Goal: Task Accomplishment & Management: Use online tool/utility

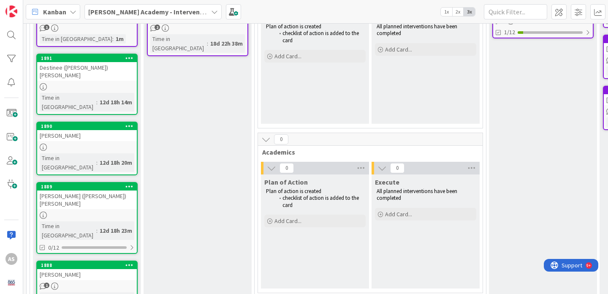
scroll to position [149, 0]
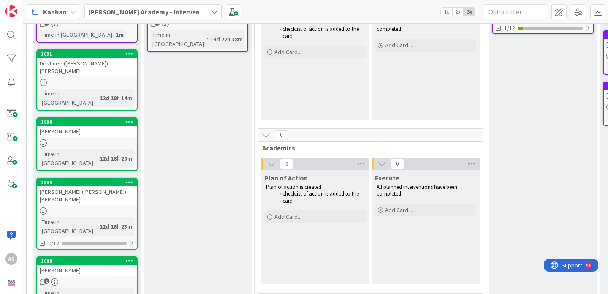
click at [108, 66] on div "Destinee ([PERSON_NAME]) [PERSON_NAME]" at bounding box center [87, 67] width 100 height 19
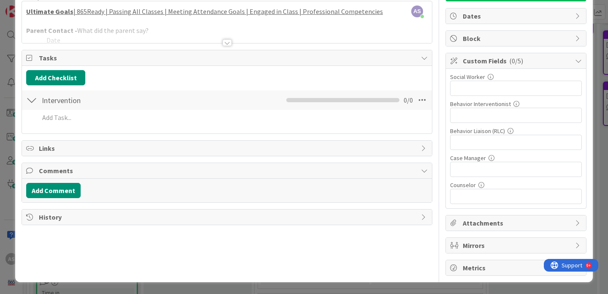
scroll to position [35, 0]
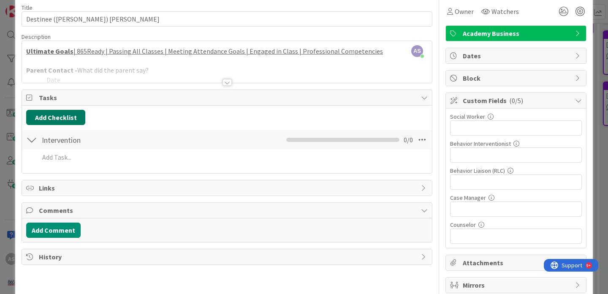
click at [72, 118] on button "Add Checklist" at bounding box center [55, 117] width 59 height 15
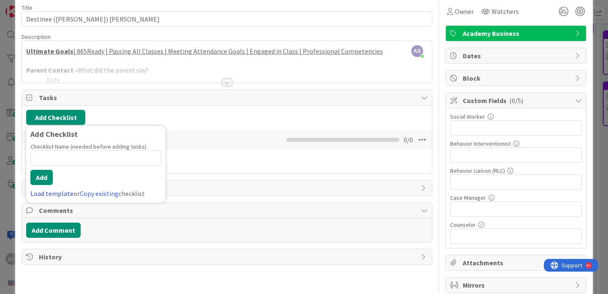
click at [53, 193] on link "Load template" at bounding box center [51, 193] width 43 height 8
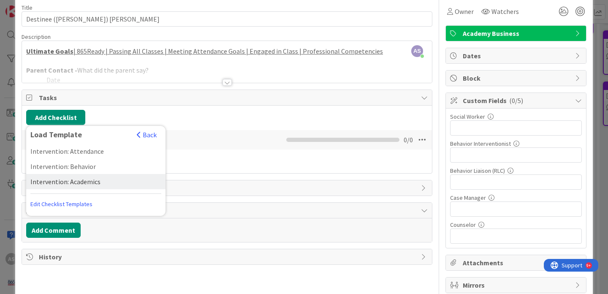
click at [62, 183] on div "Intervention: Academics" at bounding box center [95, 181] width 139 height 15
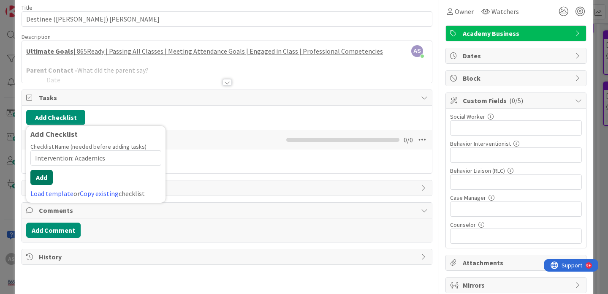
click at [47, 180] on button "Add" at bounding box center [41, 177] width 22 height 15
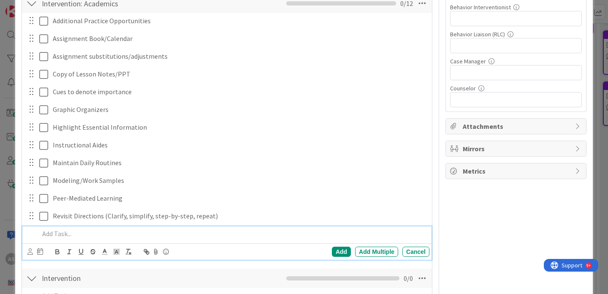
scroll to position [0, 0]
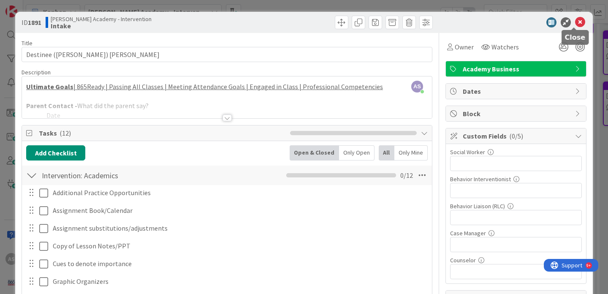
click at [576, 23] on icon at bounding box center [580, 22] width 10 height 10
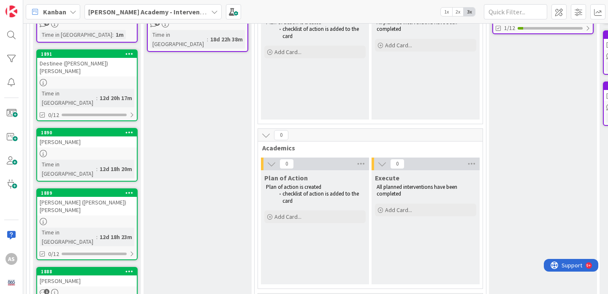
click at [85, 58] on div "Destinee ([PERSON_NAME]) [PERSON_NAME]" at bounding box center [87, 67] width 100 height 19
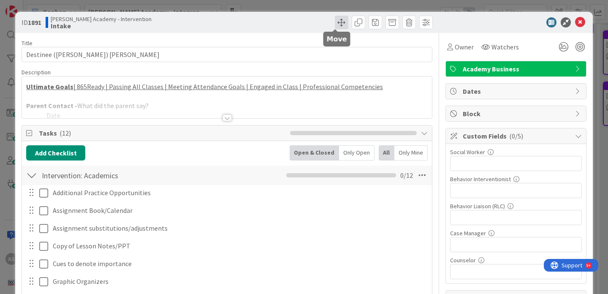
click at [335, 22] on span at bounding box center [342, 23] width 14 height 14
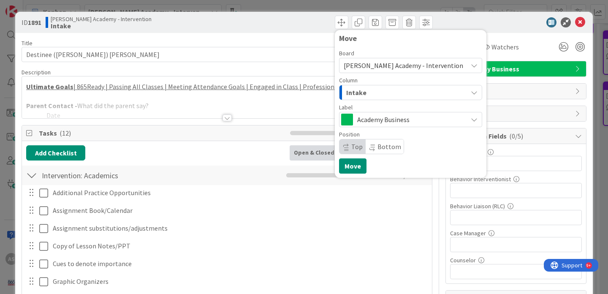
click at [409, 89] on div "Intake" at bounding box center [405, 93] width 123 height 14
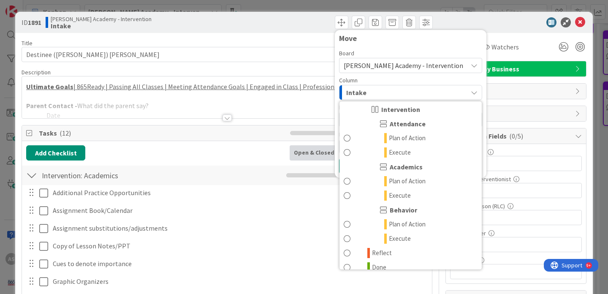
scroll to position [65, 0]
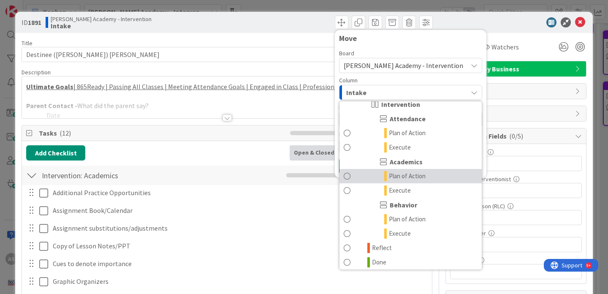
click at [410, 179] on span "Plan of Action" at bounding box center [407, 176] width 37 height 10
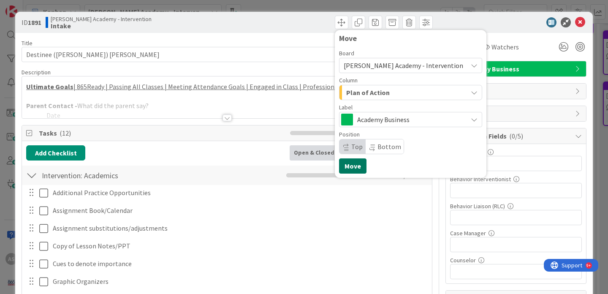
click at [347, 168] on button "Move" at bounding box center [352, 165] width 27 height 15
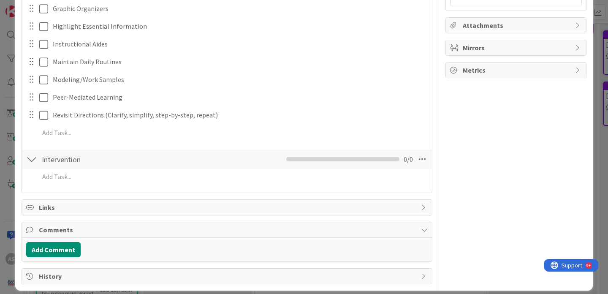
scroll to position [273, 0]
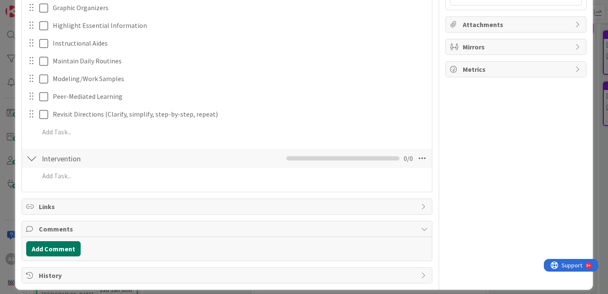
click at [60, 249] on button "Add Comment" at bounding box center [53, 248] width 54 height 15
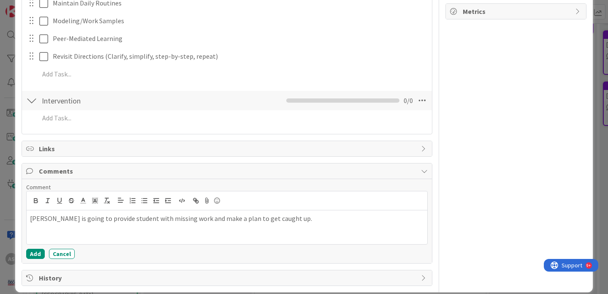
scroll to position [341, 0]
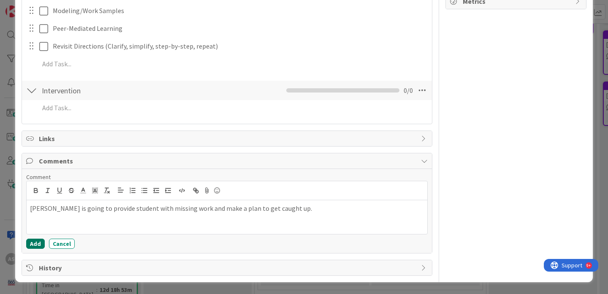
click at [38, 244] on button "Add" at bounding box center [35, 243] width 19 height 10
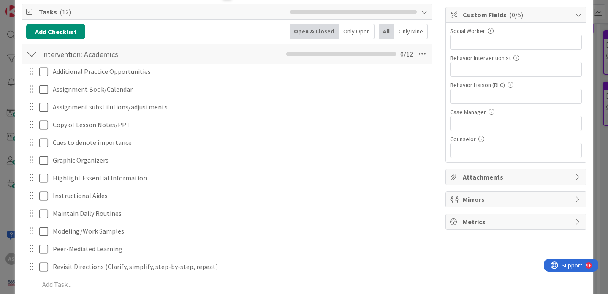
scroll to position [0, 0]
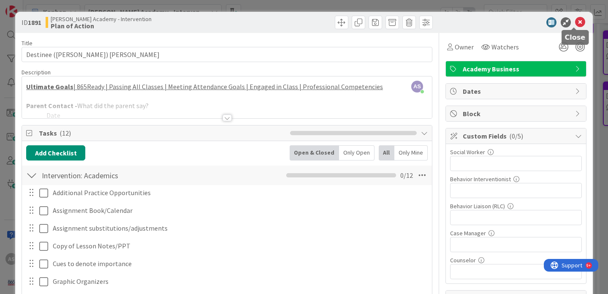
click at [575, 25] on icon at bounding box center [580, 22] width 10 height 10
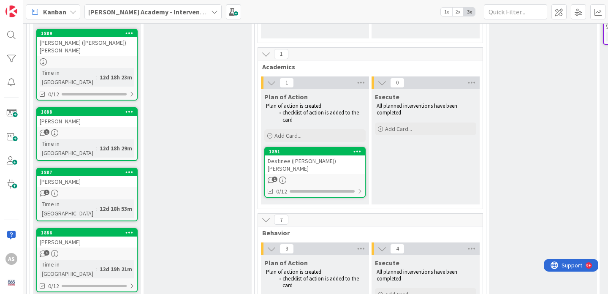
scroll to position [230, 0]
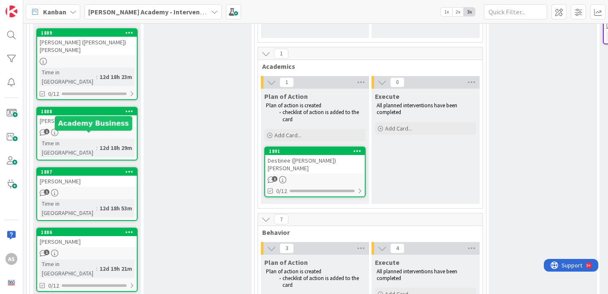
click at [90, 176] on div "[PERSON_NAME]" at bounding box center [87, 181] width 100 height 11
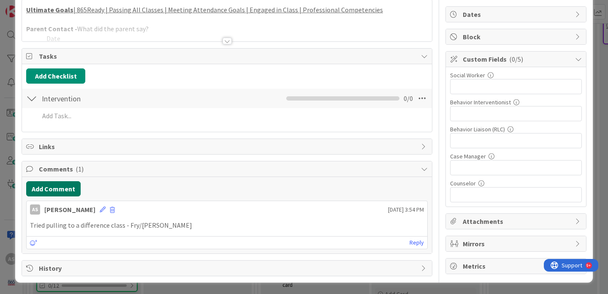
click at [50, 190] on button "Add Comment" at bounding box center [53, 188] width 54 height 15
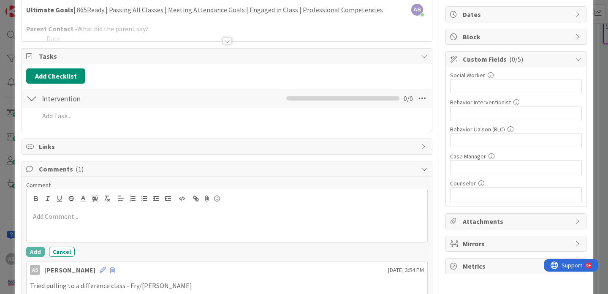
click at [111, 221] on div at bounding box center [227, 225] width 401 height 34
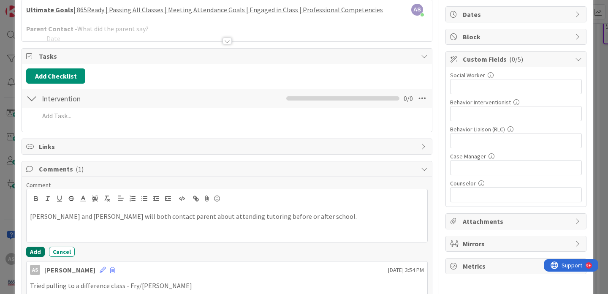
click at [37, 251] on button "Add" at bounding box center [35, 251] width 19 height 10
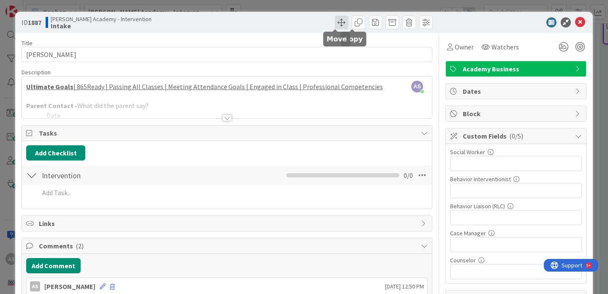
click at [335, 23] on span at bounding box center [342, 23] width 14 height 14
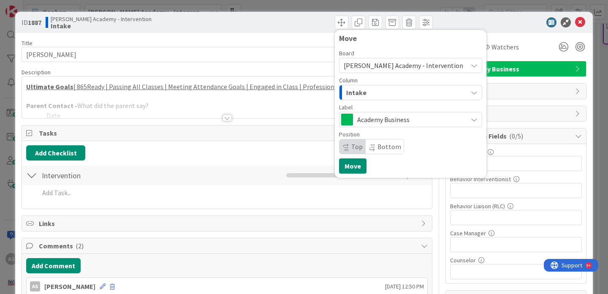
click at [393, 87] on div "Intake" at bounding box center [405, 93] width 123 height 14
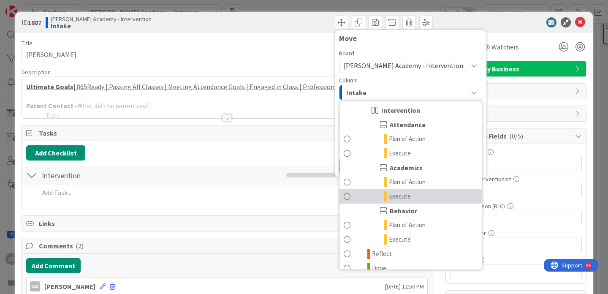
scroll to position [61, 0]
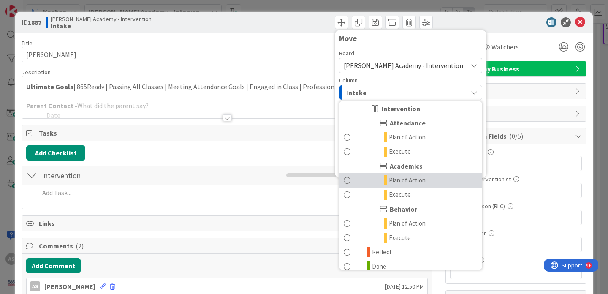
click at [403, 181] on span "Plan of Action" at bounding box center [407, 180] width 37 height 10
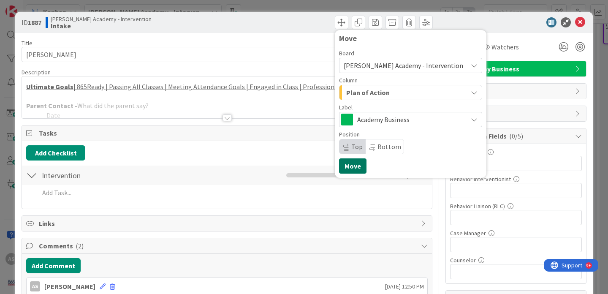
click at [347, 166] on button "Move" at bounding box center [352, 165] width 27 height 15
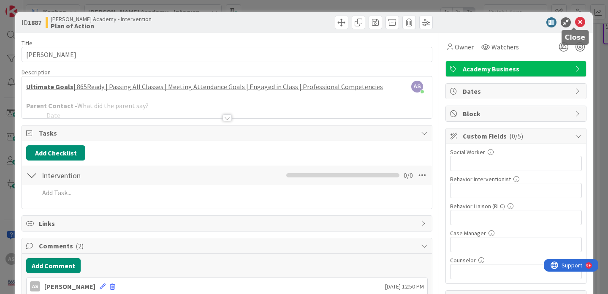
click at [575, 22] on icon at bounding box center [580, 22] width 10 height 10
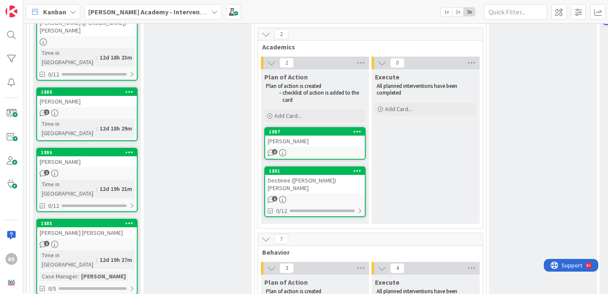
scroll to position [253, 0]
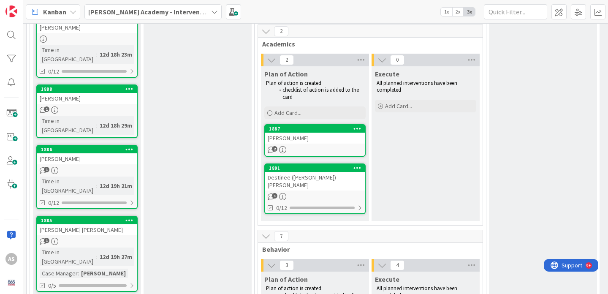
click at [103, 224] on div "[PERSON_NAME] [PERSON_NAME]" at bounding box center [87, 229] width 100 height 11
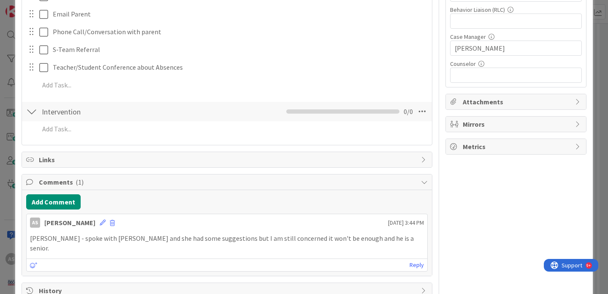
scroll to position [200, 0]
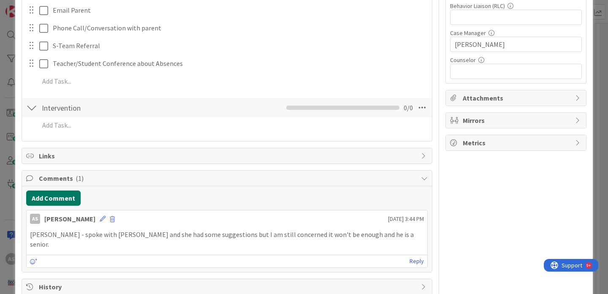
click at [58, 200] on button "Add Comment" at bounding box center [53, 197] width 54 height 15
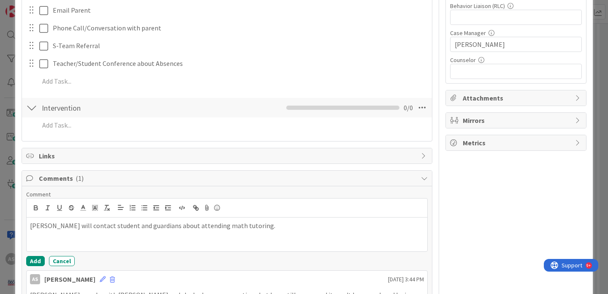
click at [33, 266] on div "Comment [PERSON_NAME] will contact student and guardians about attending math t…" at bounding box center [227, 259] width 410 height 146
click at [33, 262] on button "Add" at bounding box center [35, 261] width 19 height 10
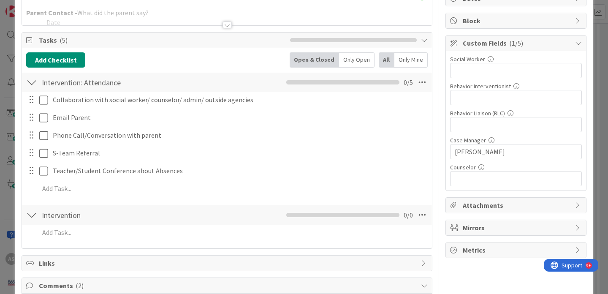
scroll to position [0, 0]
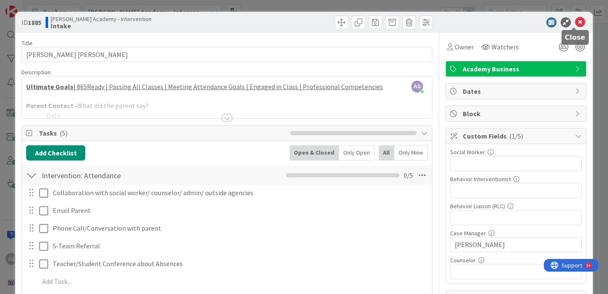
click at [575, 21] on icon at bounding box center [580, 22] width 10 height 10
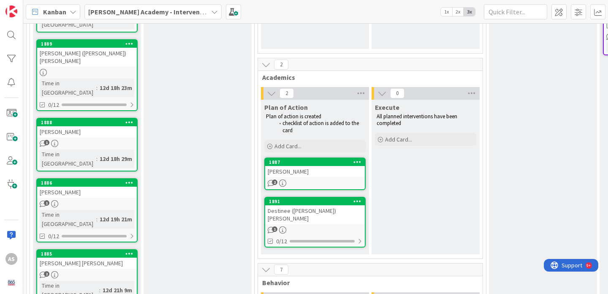
scroll to position [206, 0]
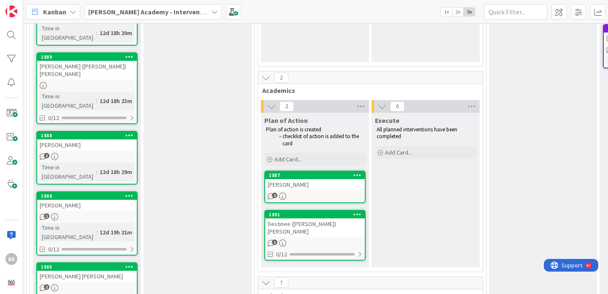
click at [109, 61] on div "[PERSON_NAME] ([PERSON_NAME]) [PERSON_NAME]" at bounding box center [87, 70] width 100 height 19
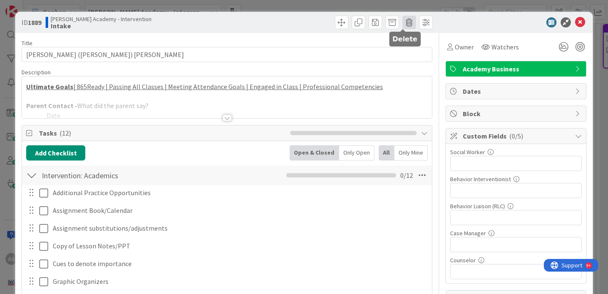
click at [406, 19] on span at bounding box center [409, 23] width 14 height 14
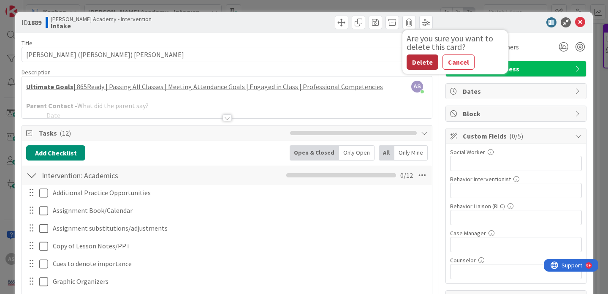
click at [419, 60] on button "Delete" at bounding box center [422, 61] width 32 height 15
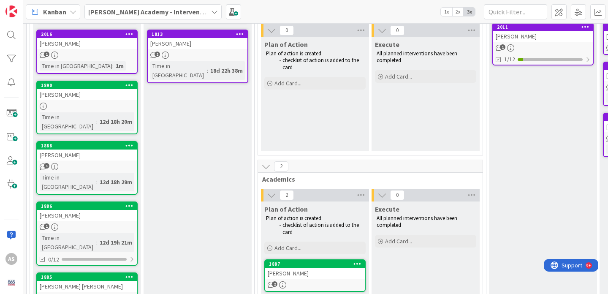
click at [100, 149] on div "[PERSON_NAME]" at bounding box center [87, 154] width 100 height 11
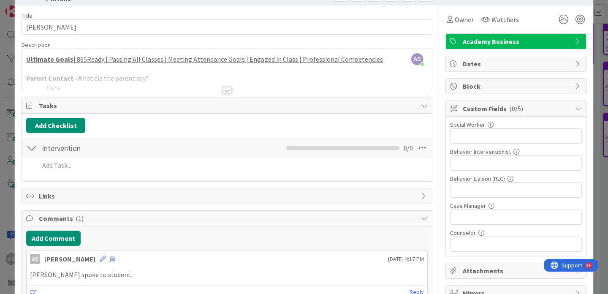
scroll to position [40, 0]
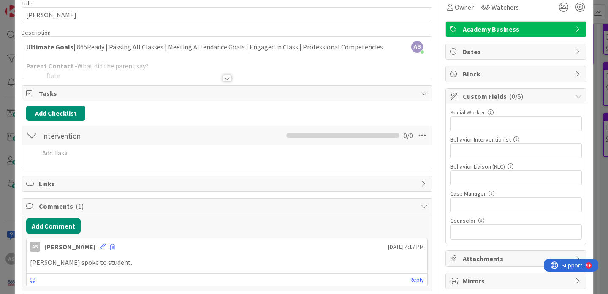
click at [224, 79] on div at bounding box center [226, 78] width 9 height 7
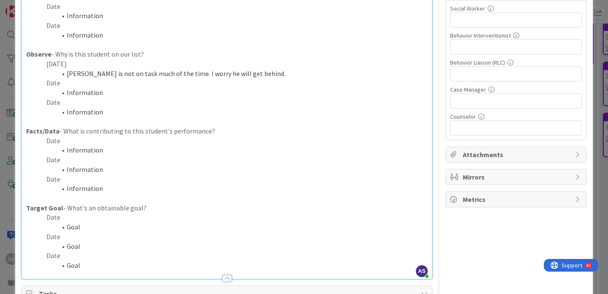
scroll to position [142, 0]
click at [60, 140] on p "Date" at bounding box center [226, 142] width 401 height 10
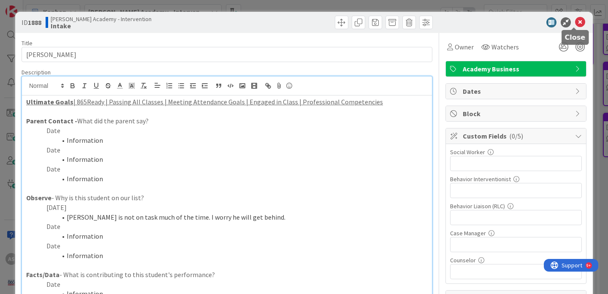
click at [577, 24] on icon at bounding box center [580, 22] width 10 height 10
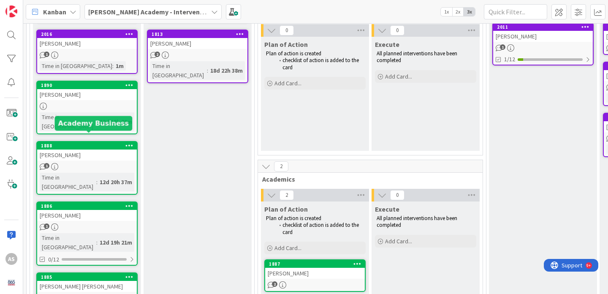
click at [87, 149] on div "[PERSON_NAME]" at bounding box center [87, 154] width 100 height 11
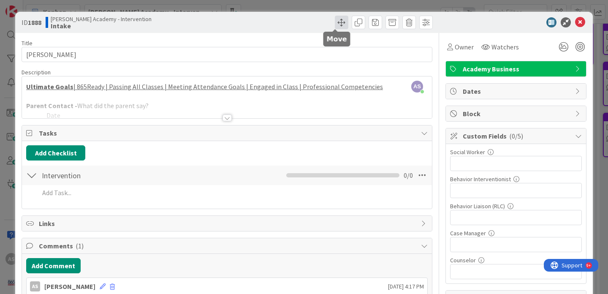
click at [336, 24] on span at bounding box center [342, 23] width 14 height 14
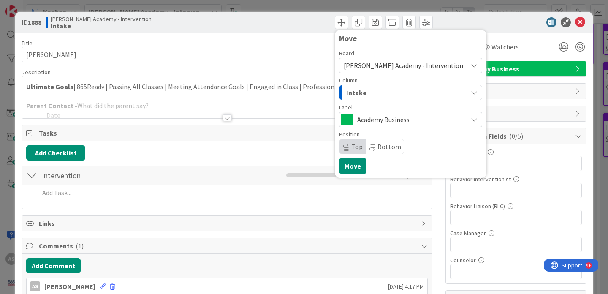
click at [382, 91] on div "Intake" at bounding box center [405, 93] width 123 height 14
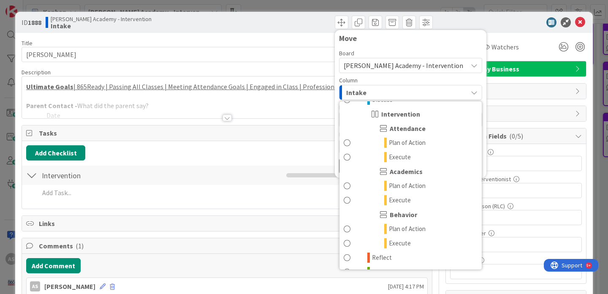
scroll to position [81, 0]
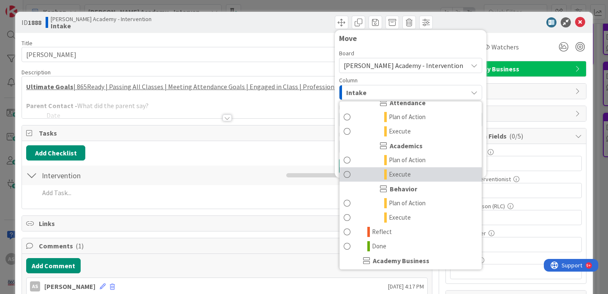
click at [401, 175] on span "Execute" at bounding box center [400, 174] width 22 height 10
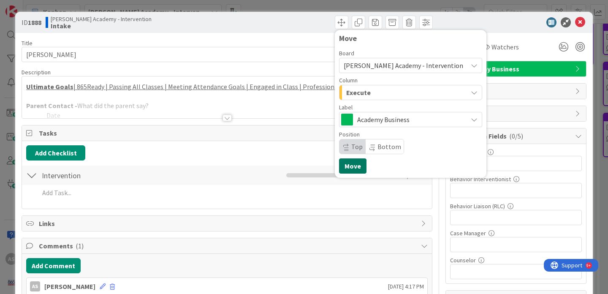
click at [350, 160] on button "Move" at bounding box center [352, 165] width 27 height 15
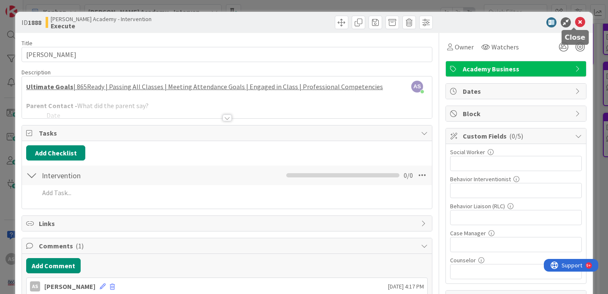
click at [577, 25] on icon at bounding box center [580, 22] width 10 height 10
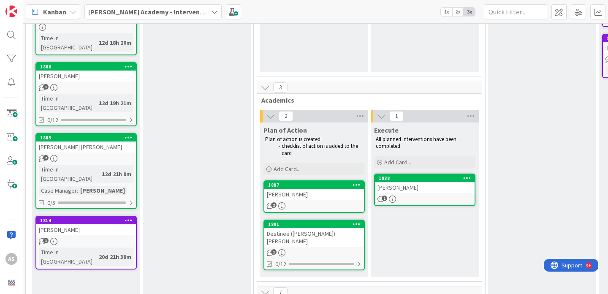
scroll to position [115, 1]
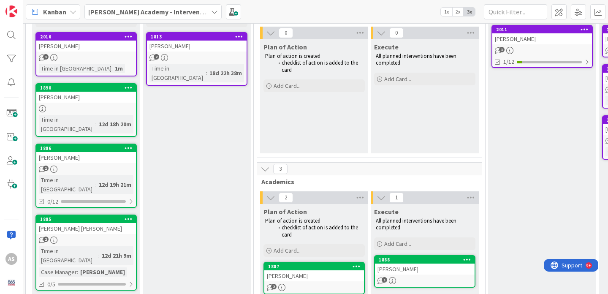
click at [97, 98] on div "[PERSON_NAME]" at bounding box center [86, 97] width 100 height 11
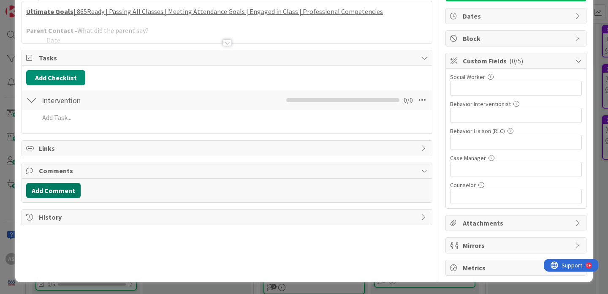
click at [51, 194] on button "Add Comment" at bounding box center [53, 190] width 54 height 15
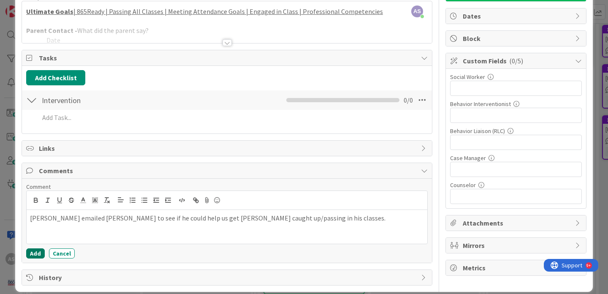
click at [35, 255] on button "Add" at bounding box center [35, 253] width 19 height 10
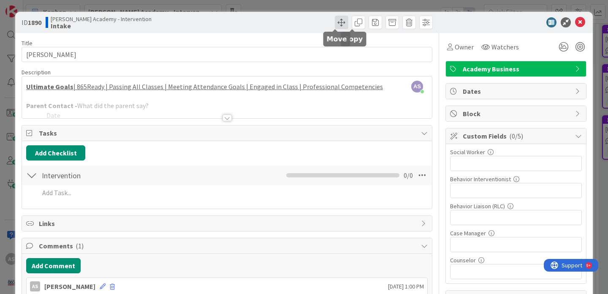
click at [336, 23] on span at bounding box center [342, 23] width 14 height 14
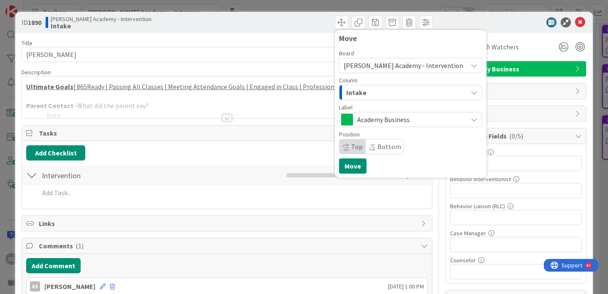
click at [404, 92] on div "Intake" at bounding box center [405, 93] width 123 height 14
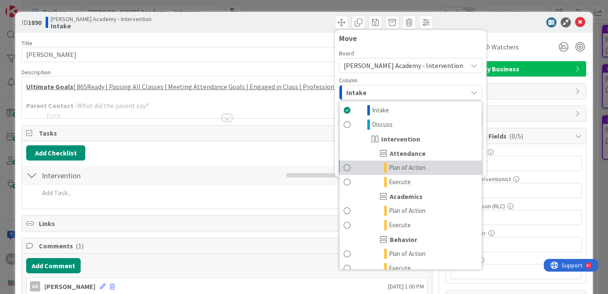
scroll to position [31, 0]
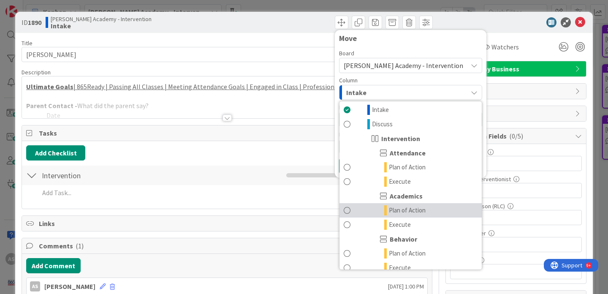
click at [400, 212] on span "Plan of Action" at bounding box center [407, 210] width 37 height 10
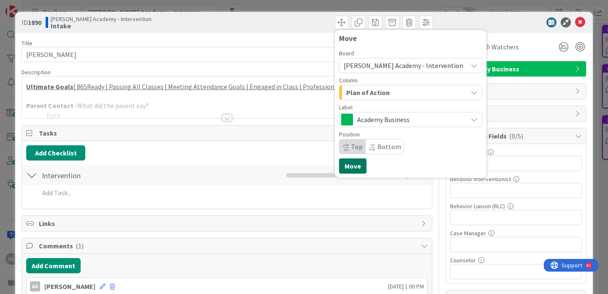
click at [347, 167] on button "Move" at bounding box center [352, 165] width 27 height 15
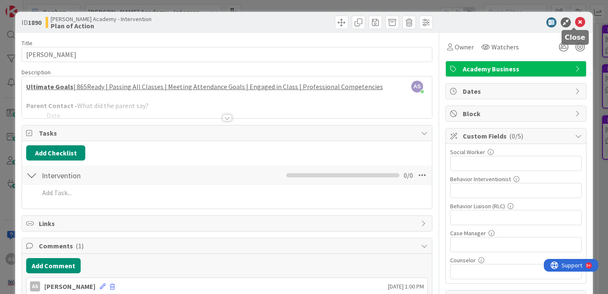
click at [575, 19] on icon at bounding box center [580, 22] width 10 height 10
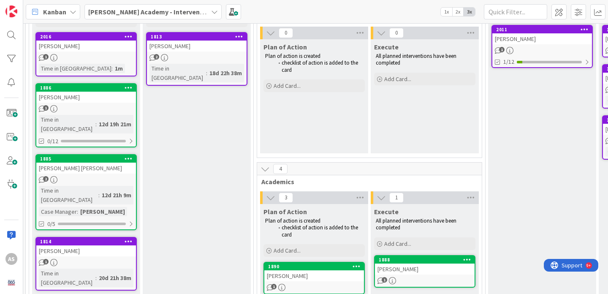
click at [97, 162] on div "[PERSON_NAME] [PERSON_NAME]" at bounding box center [86, 167] width 100 height 11
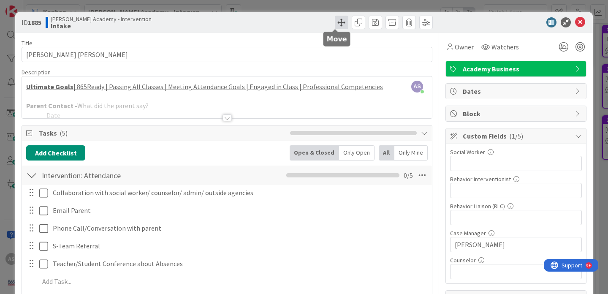
click at [335, 20] on span at bounding box center [342, 23] width 14 height 14
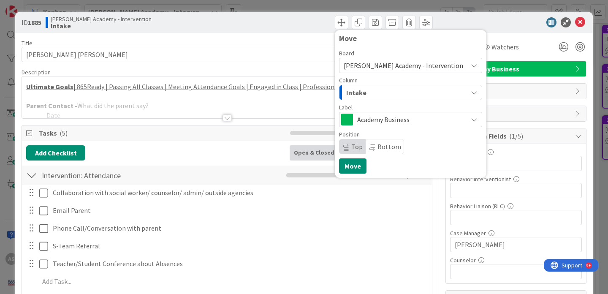
click at [382, 95] on div "Intake" at bounding box center [405, 93] width 123 height 14
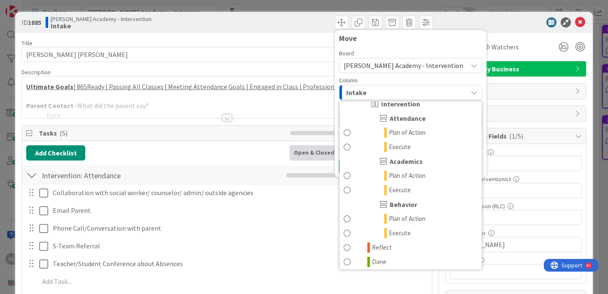
scroll to position [68, 0]
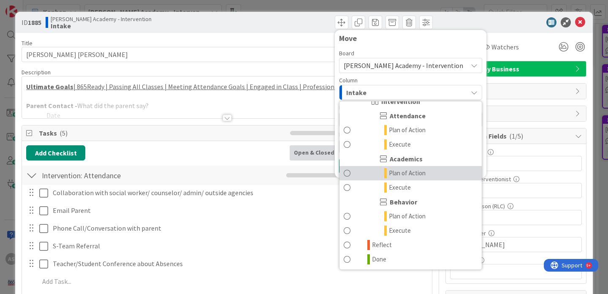
click at [393, 173] on span "Plan of Action" at bounding box center [407, 173] width 37 height 10
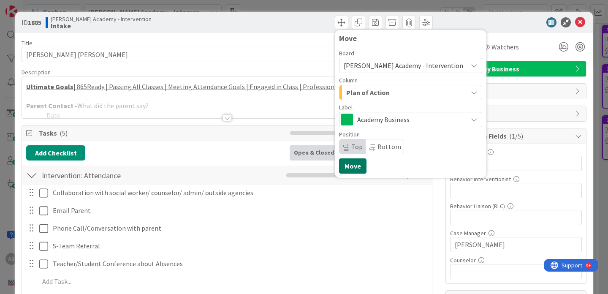
click at [343, 166] on button "Move" at bounding box center [352, 165] width 27 height 15
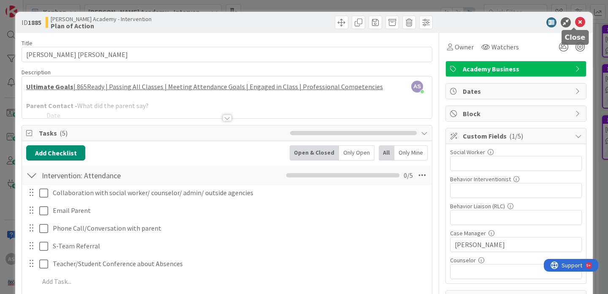
click at [575, 24] on icon at bounding box center [580, 22] width 10 height 10
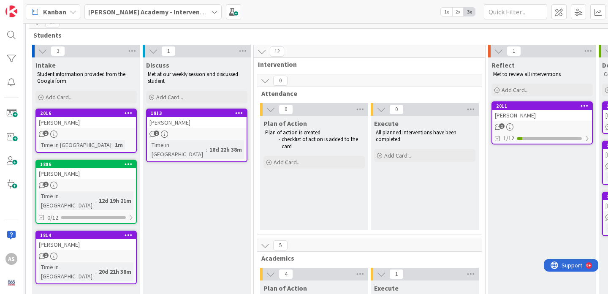
scroll to position [35, 1]
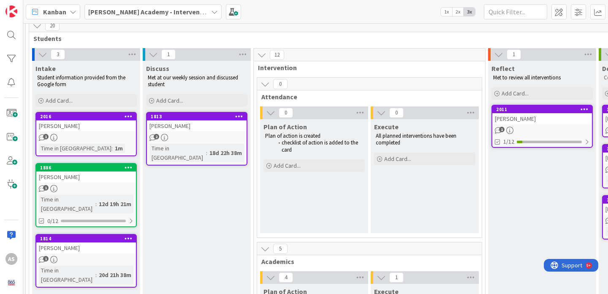
click at [74, 172] on div "[PERSON_NAME]" at bounding box center [86, 176] width 100 height 11
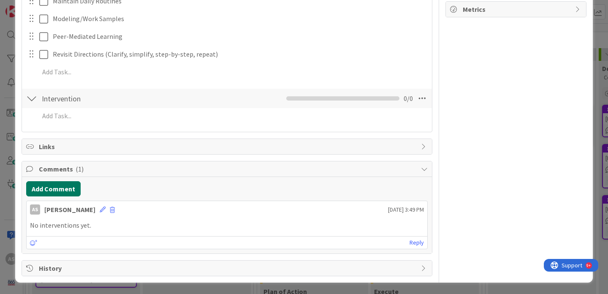
click at [54, 188] on button "Add Comment" at bounding box center [53, 188] width 54 height 15
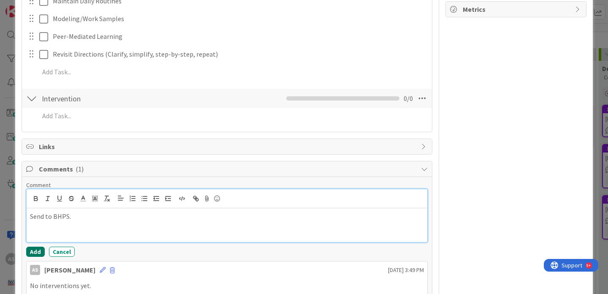
click at [37, 249] on button "Add" at bounding box center [35, 251] width 19 height 10
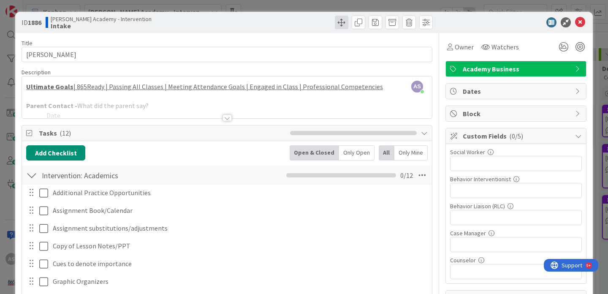
click at [341, 24] on span at bounding box center [342, 23] width 14 height 14
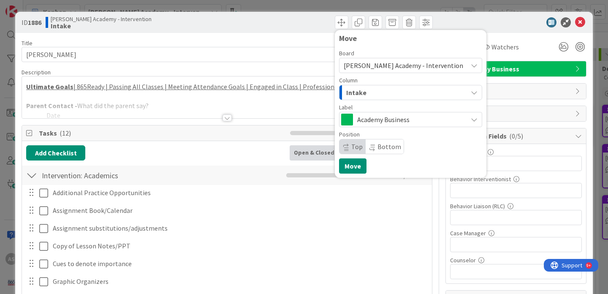
click at [370, 92] on div "Intake" at bounding box center [405, 93] width 123 height 14
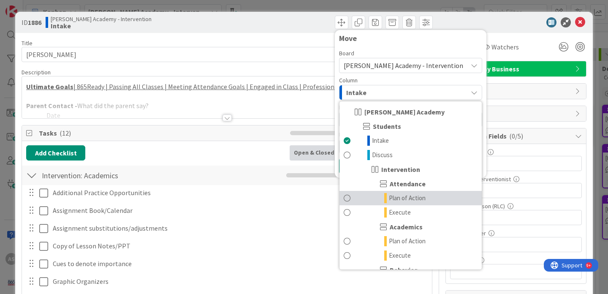
scroll to position [31, 0]
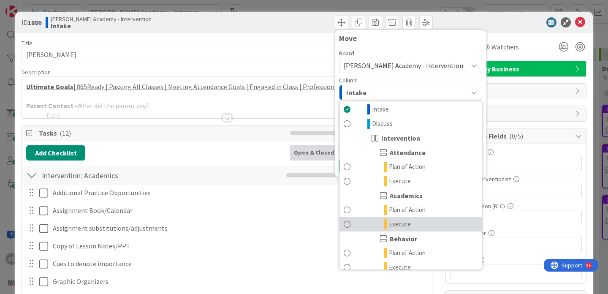
click at [376, 223] on link "Execute" at bounding box center [410, 224] width 142 height 14
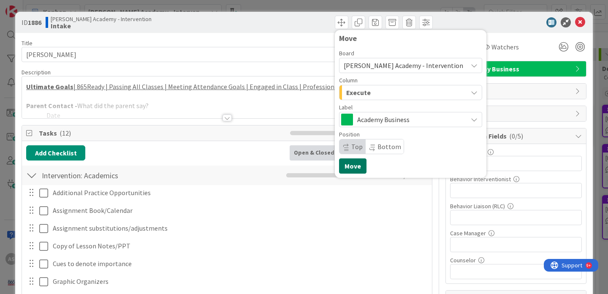
click at [343, 169] on button "Move" at bounding box center [352, 165] width 27 height 15
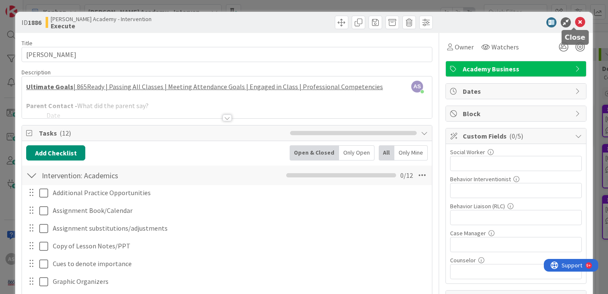
click at [575, 23] on icon at bounding box center [580, 22] width 10 height 10
